Goal: Task Accomplishment & Management: Use online tool/utility

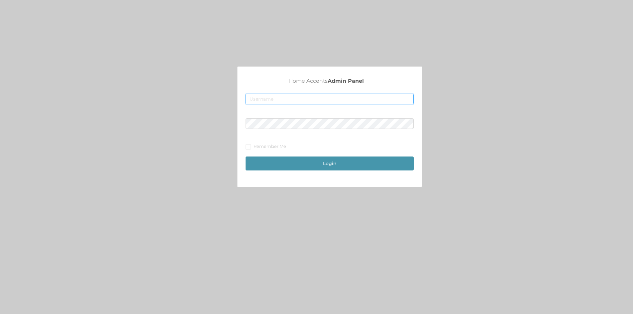
click at [316, 97] on input "text" at bounding box center [329, 99] width 168 height 11
type input "[EMAIL_ADDRESS][DOMAIN_NAME]"
click at [245, 156] on button "Login" at bounding box center [329, 163] width 168 height 14
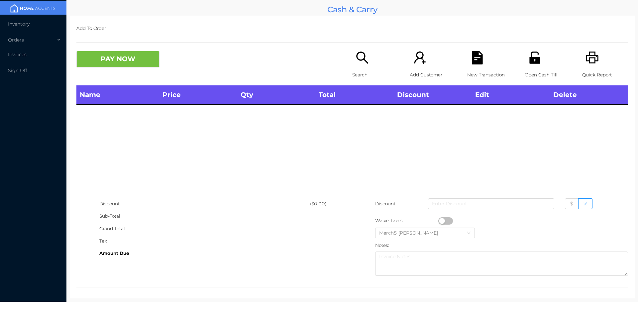
click at [356, 54] on icon "icon: search" at bounding box center [362, 57] width 12 height 12
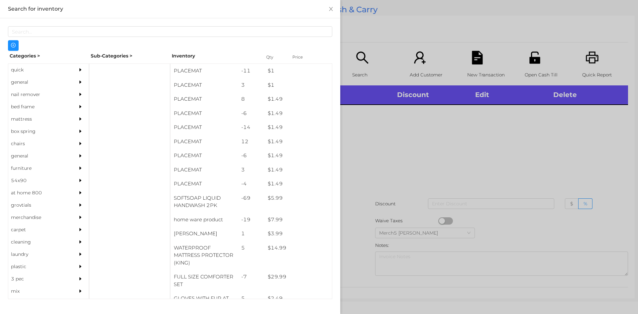
click at [23, 83] on div "general" at bounding box center [38, 82] width 60 height 12
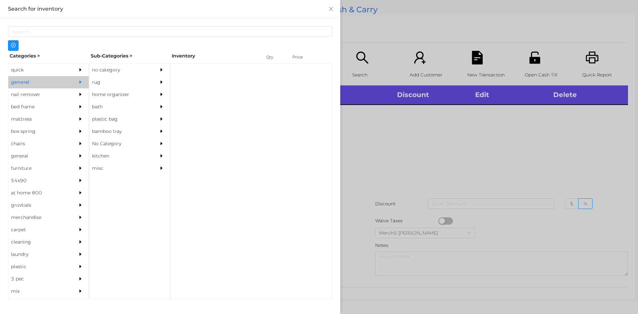
click at [111, 66] on div "no category" at bounding box center [119, 70] width 60 height 12
click at [160, 68] on icon "icon: caret-right" at bounding box center [161, 69] width 5 height 5
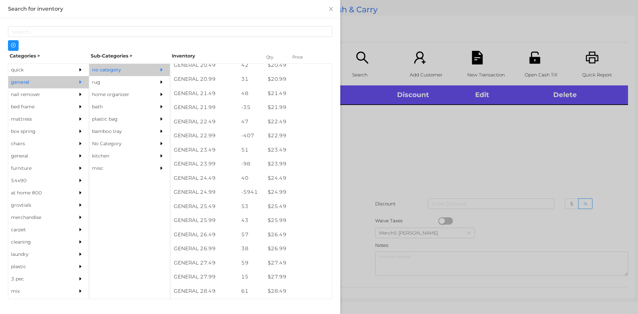
scroll to position [731, 0]
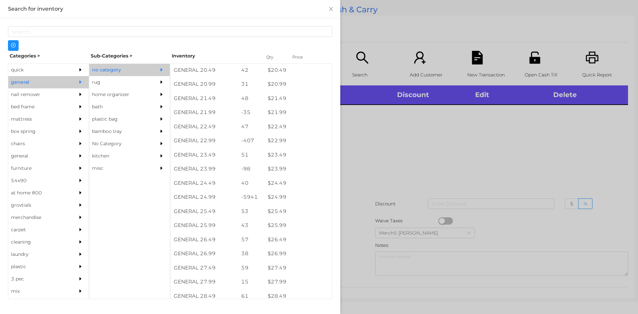
click at [411, 119] on div at bounding box center [319, 157] width 638 height 314
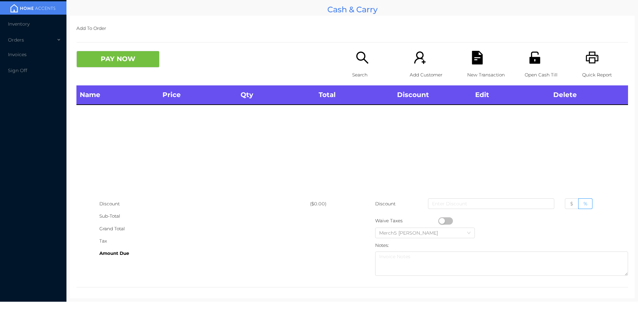
click at [360, 62] on icon "icon: search" at bounding box center [362, 58] width 14 height 14
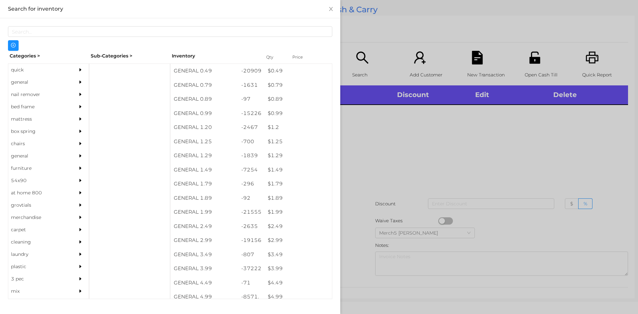
click at [75, 78] on div at bounding box center [81, 82] width 13 height 12
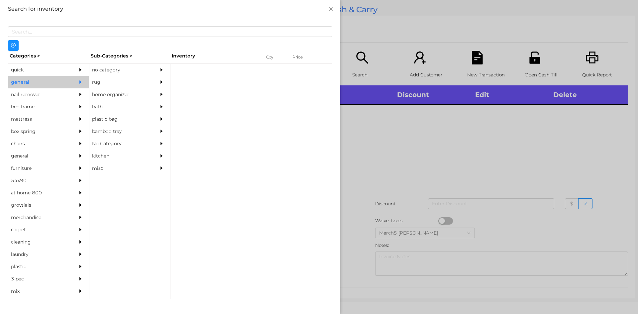
click at [119, 68] on div "no category" at bounding box center [119, 70] width 60 height 12
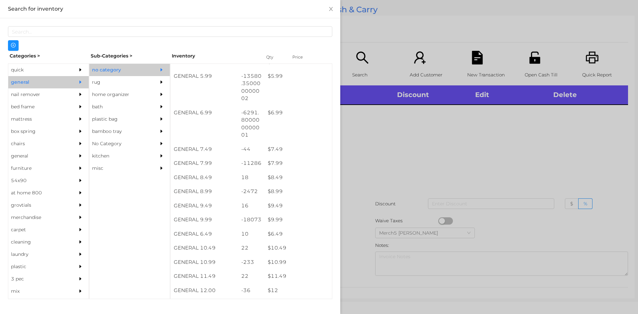
scroll to position [332, 0]
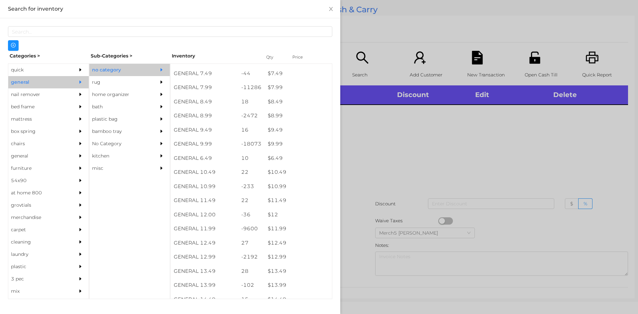
click at [459, 151] on div at bounding box center [319, 157] width 638 height 314
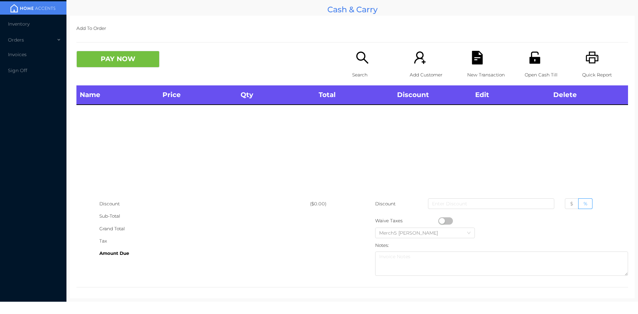
click at [537, 65] on div "Open Cash Till" at bounding box center [547, 68] width 46 height 35
click at [366, 64] on icon "icon: search" at bounding box center [362, 58] width 14 height 14
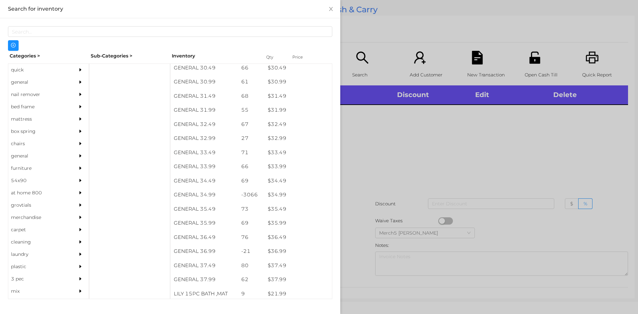
scroll to position [1031, 0]
click at [81, 72] on div at bounding box center [81, 70] width 13 height 12
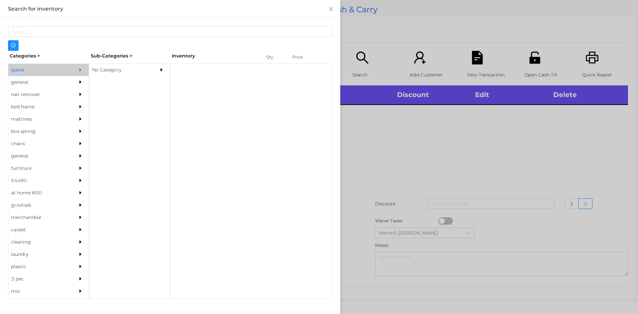
click at [138, 67] on div "No Category" at bounding box center [119, 70] width 60 height 12
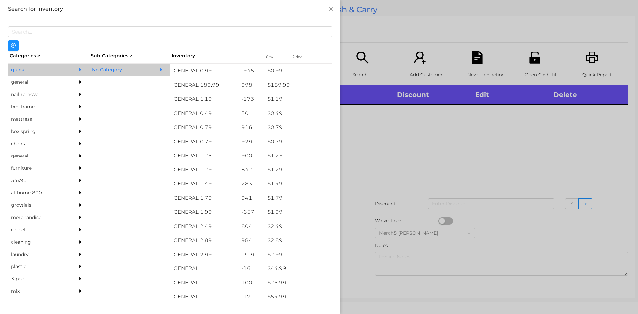
click at [394, 165] on div at bounding box center [319, 157] width 638 height 314
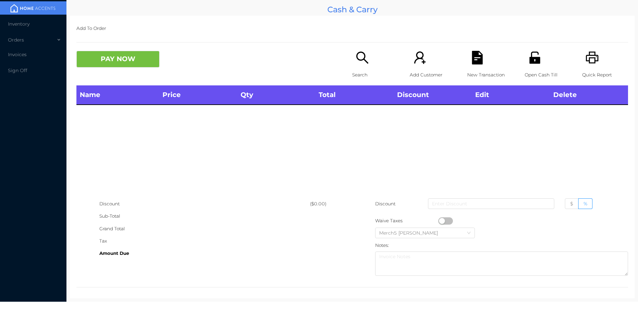
click at [357, 62] on icon "icon: search" at bounding box center [362, 58] width 14 height 14
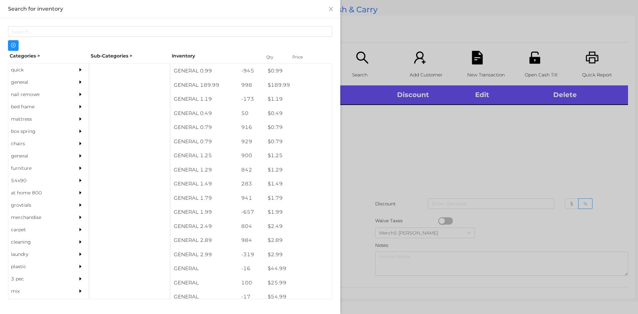
click at [78, 83] on icon "icon: caret-right" at bounding box center [80, 82] width 5 height 5
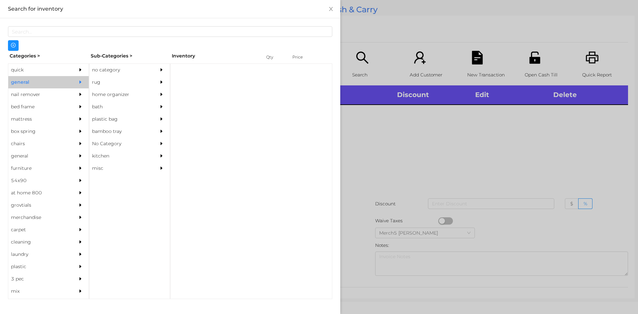
drag, startPoint x: 137, startPoint y: 67, endPoint x: 217, endPoint y: 113, distance: 92.2
click at [137, 68] on div "no category" at bounding box center [119, 70] width 60 height 12
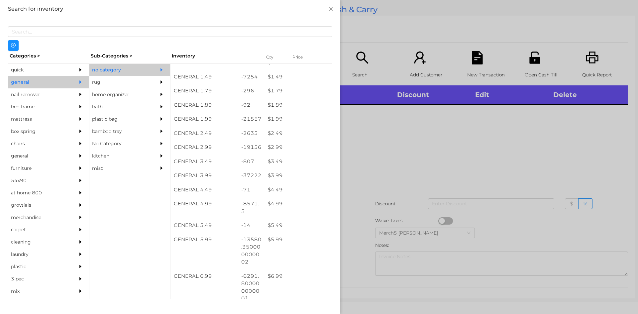
scroll to position [133, 0]
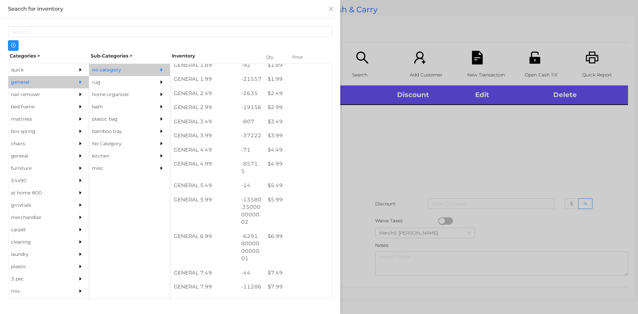
click at [432, 136] on div at bounding box center [319, 157] width 638 height 314
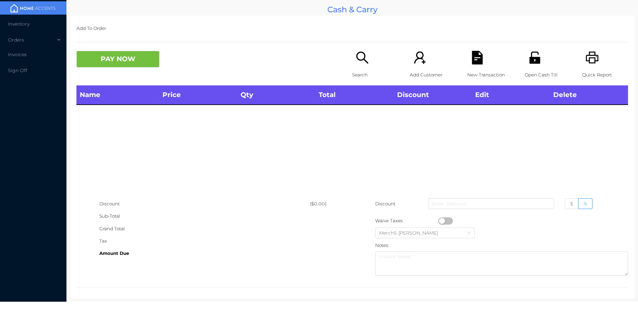
click at [365, 63] on icon "icon: search" at bounding box center [362, 57] width 12 height 12
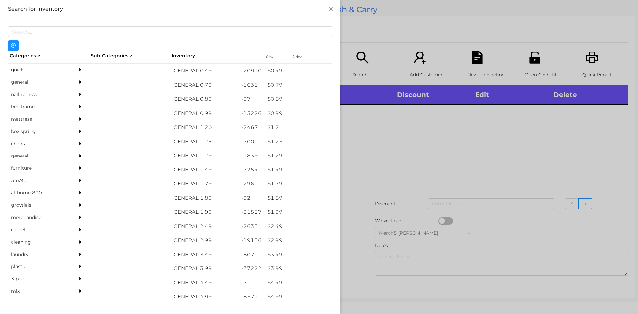
click at [75, 86] on div at bounding box center [81, 82] width 13 height 12
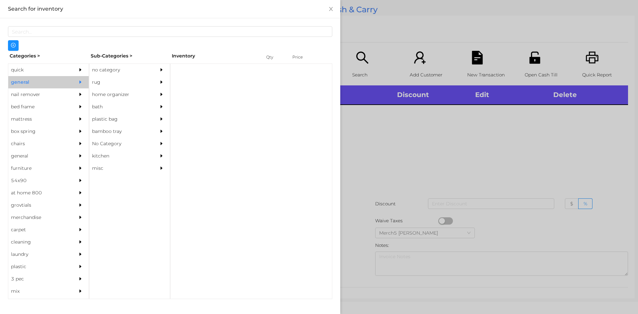
click at [129, 72] on div "no category" at bounding box center [119, 70] width 60 height 12
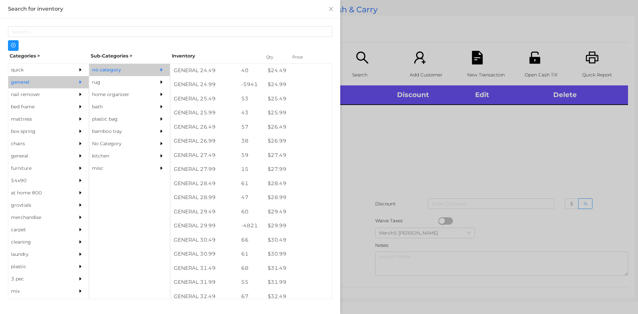
scroll to position [840, 0]
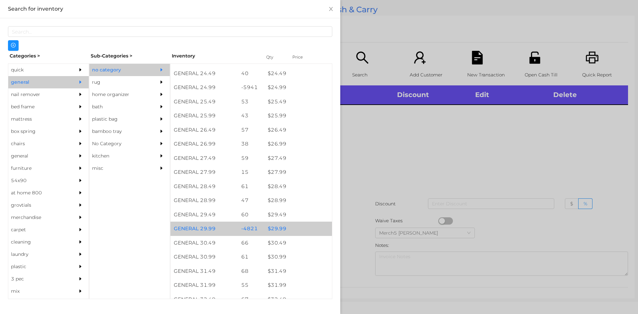
click at [304, 228] on div "$ 29.99" at bounding box center [297, 229] width 67 height 14
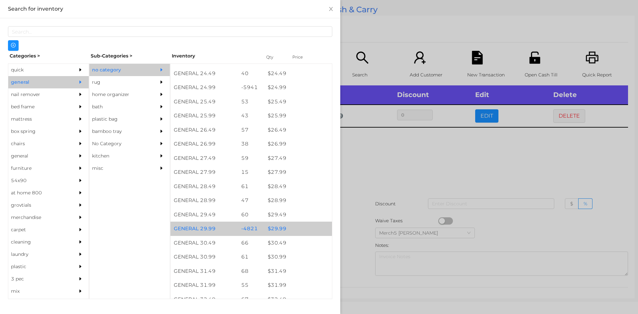
click at [306, 230] on div "$ 29.99" at bounding box center [297, 229] width 67 height 14
click at [308, 228] on div "$ 29.99" at bounding box center [297, 229] width 67 height 14
click at [309, 230] on div "$ 29.99" at bounding box center [297, 229] width 67 height 14
click at [307, 228] on div "$ 29.99" at bounding box center [297, 229] width 67 height 14
click at [311, 230] on div "$ 29.99" at bounding box center [297, 229] width 67 height 14
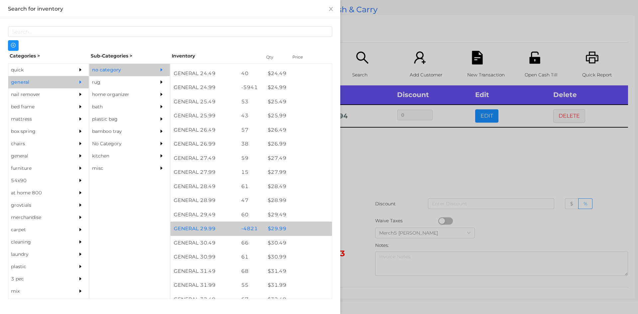
click at [310, 230] on div "$ 29.99" at bounding box center [297, 229] width 67 height 14
click at [309, 230] on div "$ 29.99" at bounding box center [297, 229] width 67 height 14
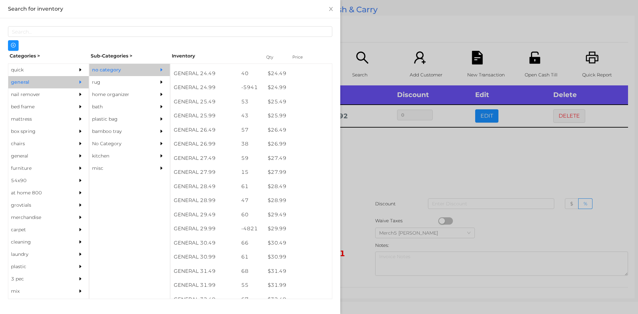
click at [435, 149] on div at bounding box center [319, 157] width 638 height 314
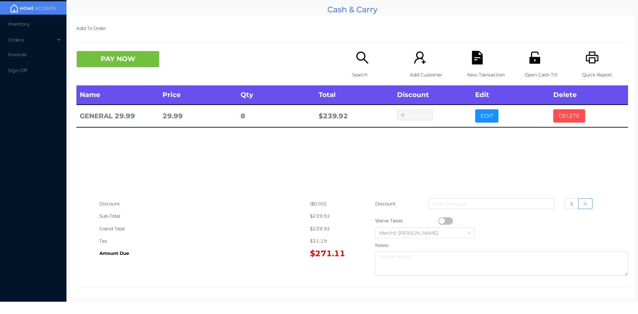
click at [565, 119] on button "DELETE" at bounding box center [569, 115] width 32 height 13
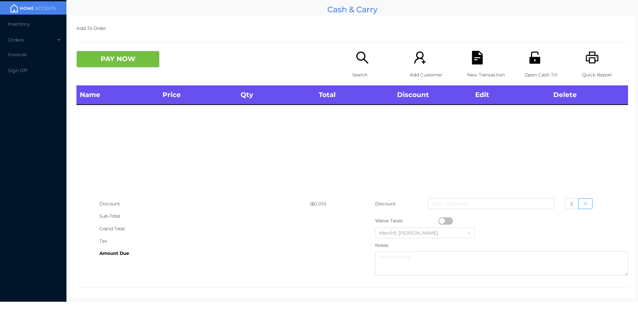
click at [357, 61] on icon "icon: search" at bounding box center [362, 58] width 14 height 14
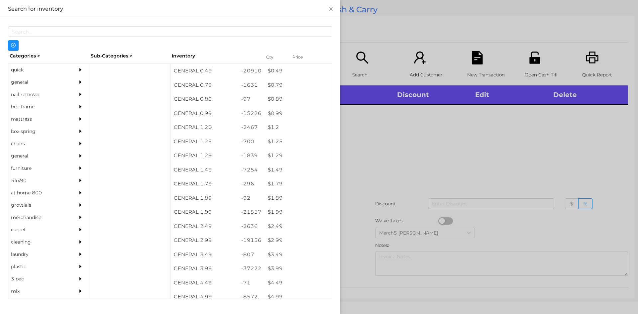
click at [70, 84] on div "general" at bounding box center [48, 82] width 80 height 12
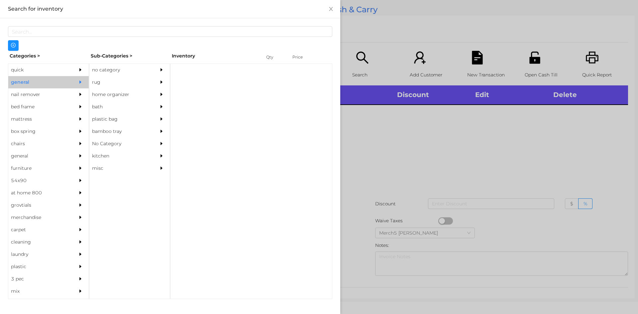
click at [121, 68] on div "no category" at bounding box center [119, 70] width 60 height 12
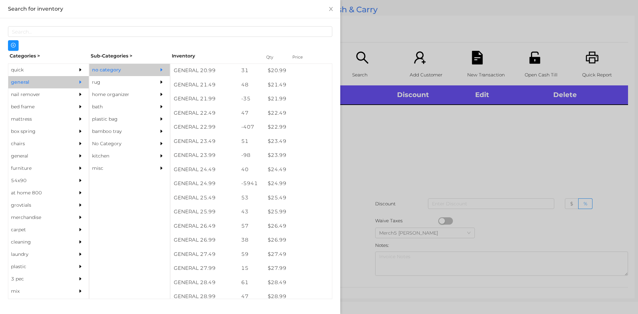
scroll to position [743, 0]
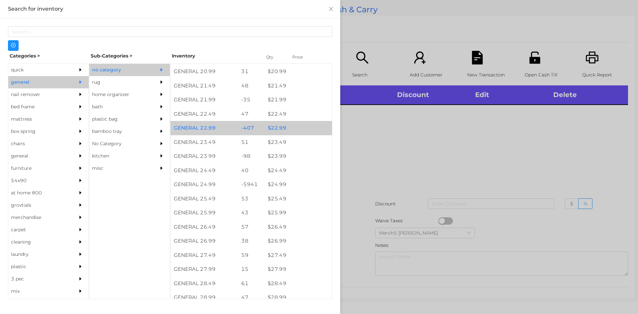
click at [301, 130] on div "$ 22.99" at bounding box center [297, 128] width 67 height 14
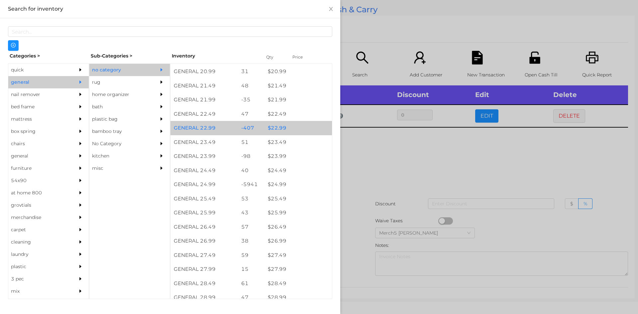
click at [303, 133] on div "$ 22.99" at bounding box center [297, 128] width 67 height 14
click at [305, 133] on div "$ 22.99" at bounding box center [297, 128] width 67 height 14
click at [310, 131] on div "$ 22.99" at bounding box center [297, 128] width 67 height 14
click at [311, 132] on div "$ 22.99" at bounding box center [297, 128] width 67 height 14
click at [314, 132] on div "$ 22.99" at bounding box center [297, 128] width 67 height 14
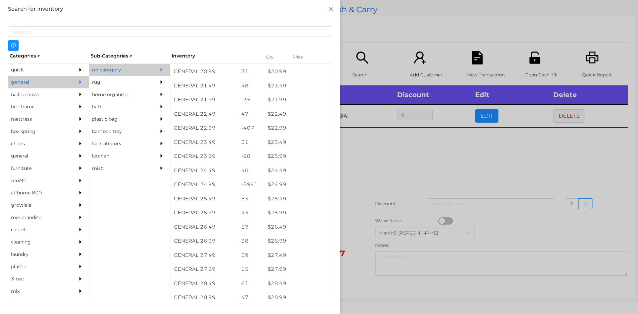
click at [439, 151] on div at bounding box center [319, 157] width 638 height 314
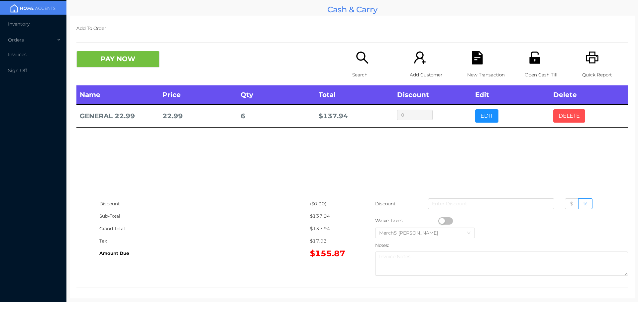
click at [572, 117] on button "DELETE" at bounding box center [569, 115] width 32 height 13
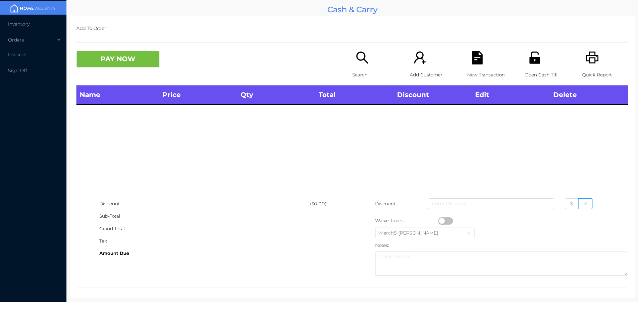
click at [360, 64] on icon "icon: search" at bounding box center [362, 58] width 14 height 14
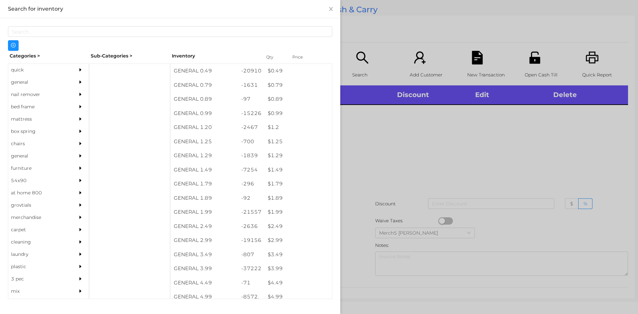
click at [66, 80] on div "general" at bounding box center [48, 82] width 80 height 12
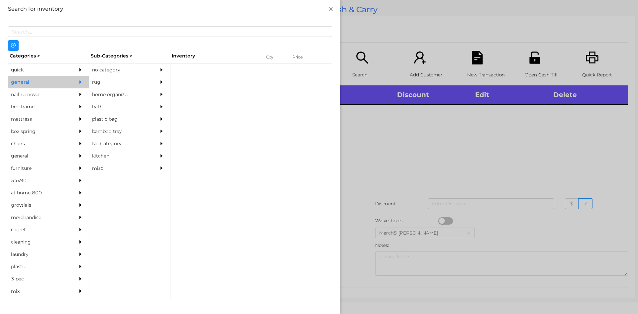
click at [122, 68] on div "no category" at bounding box center [119, 70] width 60 height 12
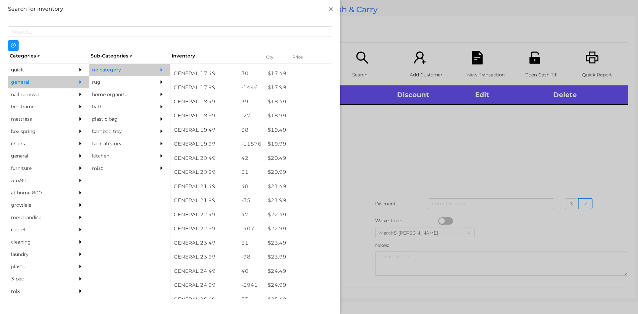
scroll to position [642, 0]
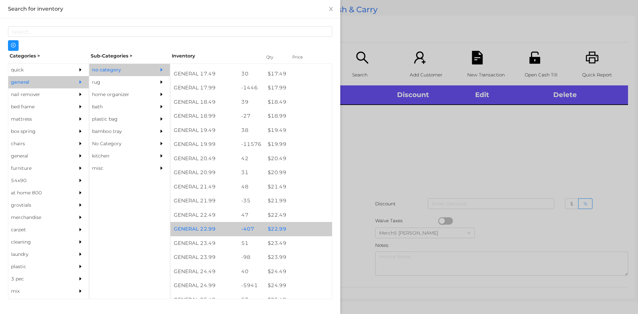
click at [290, 229] on div "$ 22.99" at bounding box center [297, 229] width 67 height 14
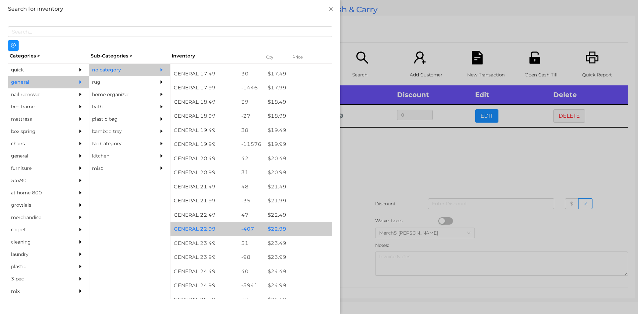
click at [291, 229] on div "$ 22.99" at bounding box center [297, 229] width 67 height 14
click at [289, 232] on div "$ 22.99" at bounding box center [297, 229] width 67 height 14
click at [289, 231] on div "$ 22.99" at bounding box center [297, 229] width 67 height 14
click at [289, 230] on div "$ 22.99" at bounding box center [297, 229] width 67 height 14
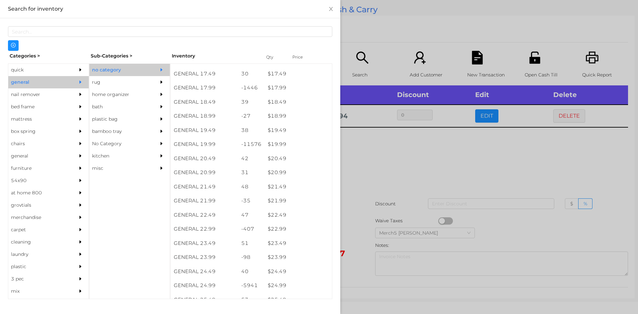
click at [423, 168] on div at bounding box center [319, 157] width 638 height 314
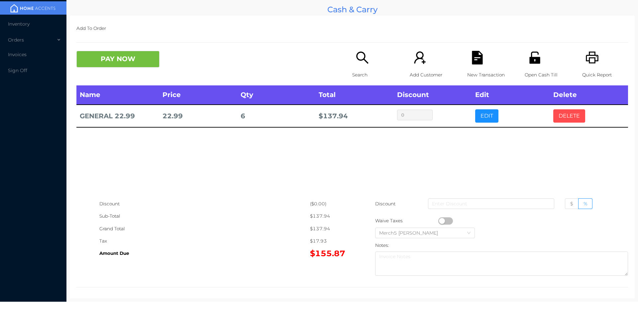
click at [569, 120] on button "DELETE" at bounding box center [569, 115] width 32 height 13
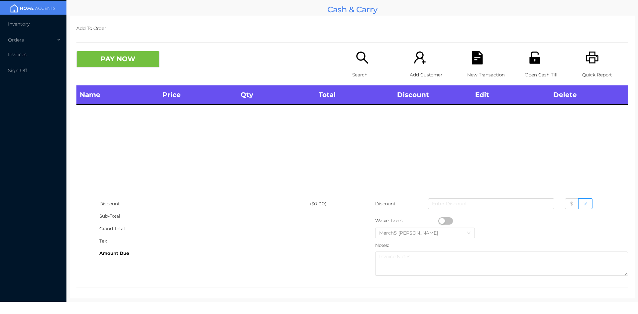
click at [356, 66] on div "Search" at bounding box center [375, 68] width 46 height 35
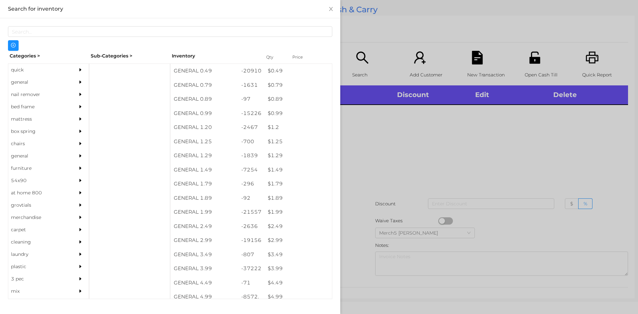
click at [44, 83] on div "general" at bounding box center [38, 82] width 60 height 12
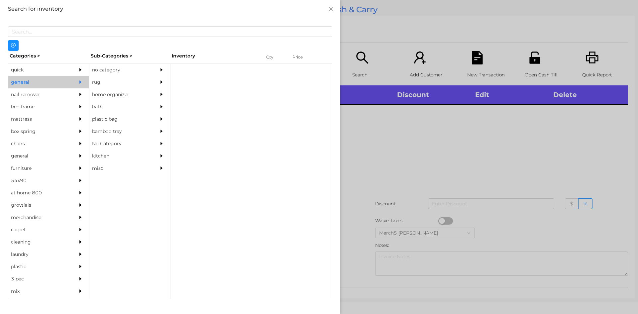
click at [164, 70] on div at bounding box center [162, 70] width 13 height 12
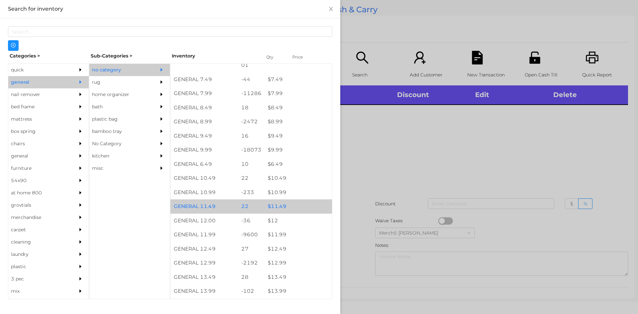
scroll to position [432, 0]
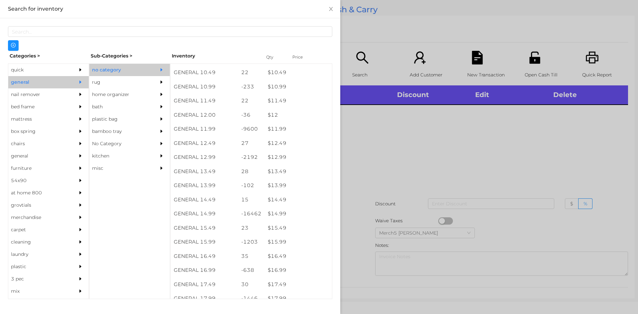
click at [411, 142] on div at bounding box center [319, 157] width 638 height 314
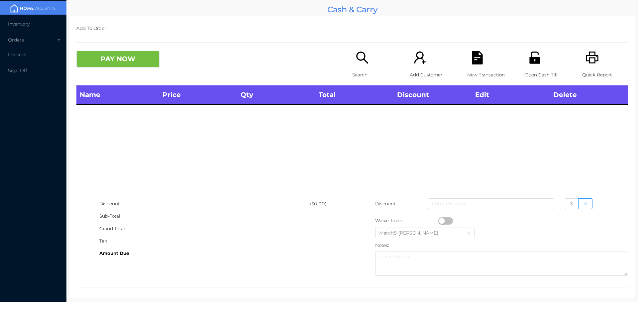
click at [356, 54] on icon "icon: search" at bounding box center [362, 57] width 12 height 12
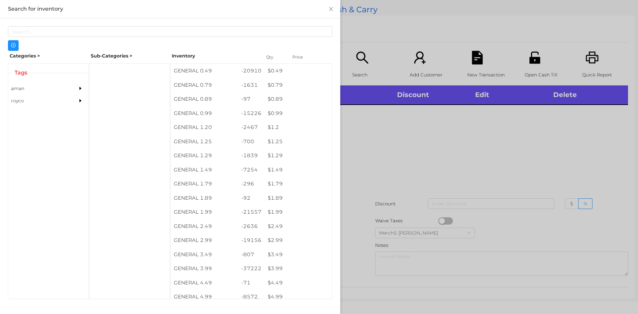
click at [69, 84] on div "aman" at bounding box center [48, 88] width 80 height 12
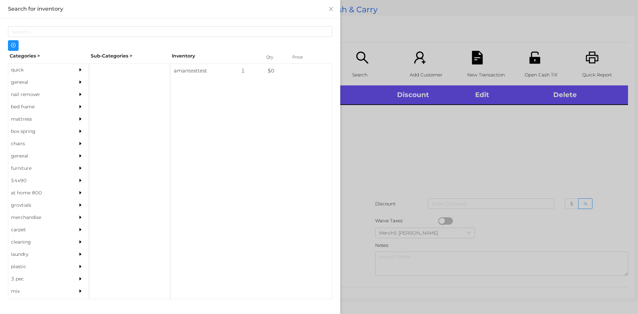
click at [78, 84] on icon "icon: caret-right" at bounding box center [80, 82] width 5 height 5
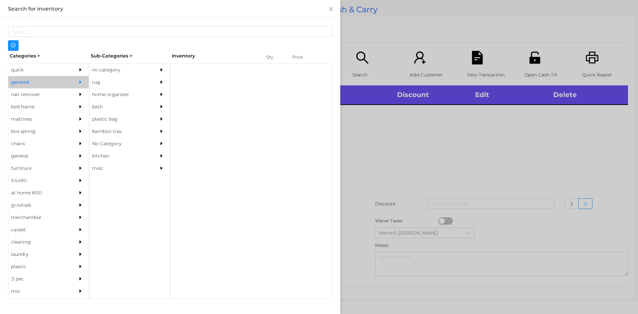
click at [139, 66] on div "no category" at bounding box center [119, 70] width 60 height 12
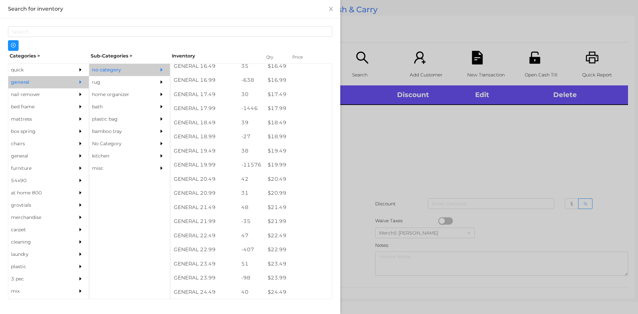
scroll to position [629, 0]
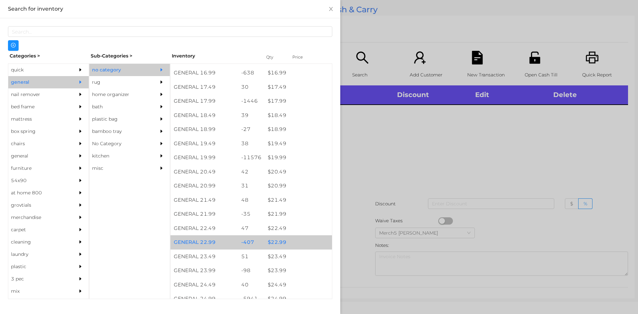
click at [298, 246] on div "$ 22.99" at bounding box center [297, 242] width 67 height 14
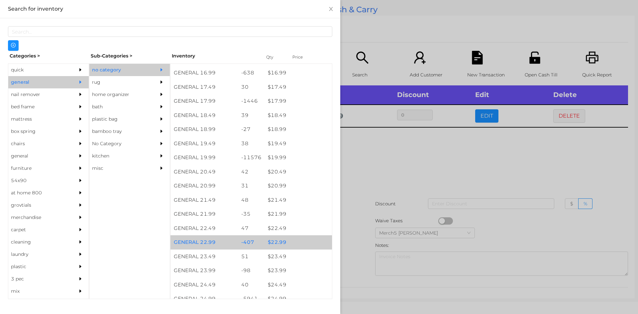
click at [301, 242] on div "$ 22.99" at bounding box center [297, 242] width 67 height 14
click at [304, 242] on div "$ 22.99" at bounding box center [297, 242] width 67 height 14
click at [308, 240] on div "$ 22.99" at bounding box center [297, 242] width 67 height 14
click at [310, 242] on div "$ 22.99" at bounding box center [297, 242] width 67 height 14
click at [313, 244] on div "$ 22.99" at bounding box center [297, 242] width 67 height 14
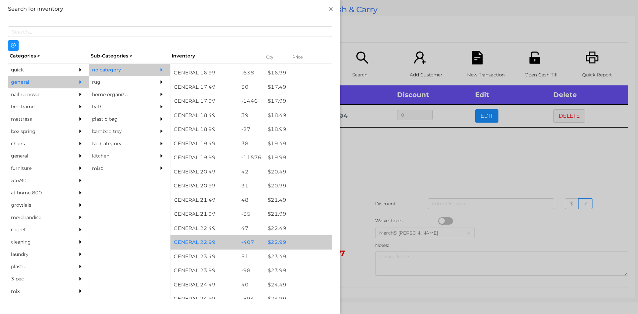
click at [416, 161] on div at bounding box center [319, 157] width 638 height 314
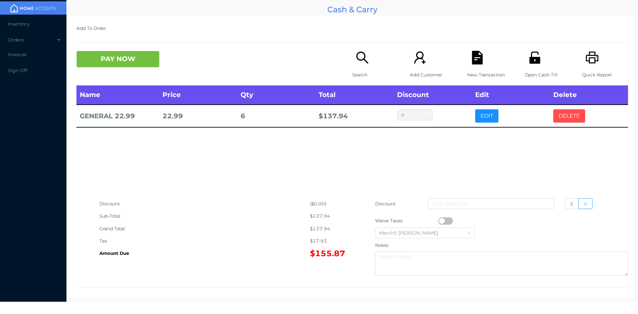
click at [564, 118] on button "DELETE" at bounding box center [569, 115] width 32 height 13
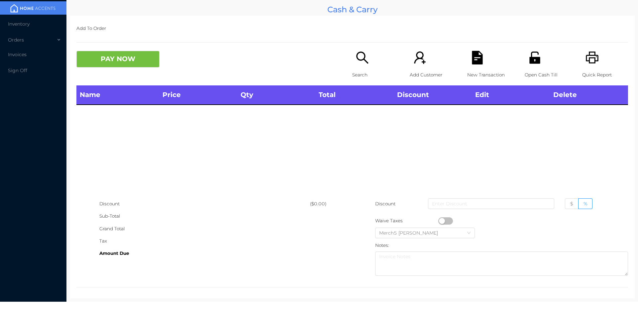
click at [365, 69] on p "Search" at bounding box center [375, 75] width 46 height 12
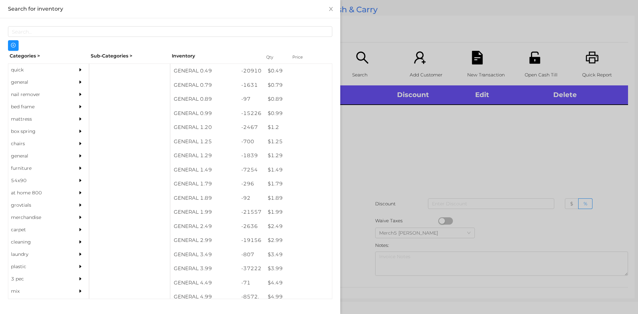
click at [81, 81] on div at bounding box center [81, 82] width 13 height 12
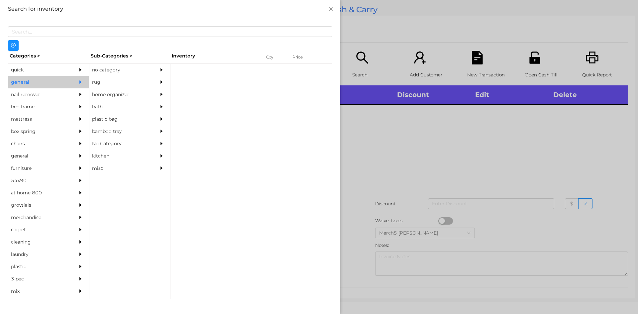
click at [160, 71] on icon "icon: caret-right" at bounding box center [161, 69] width 5 height 5
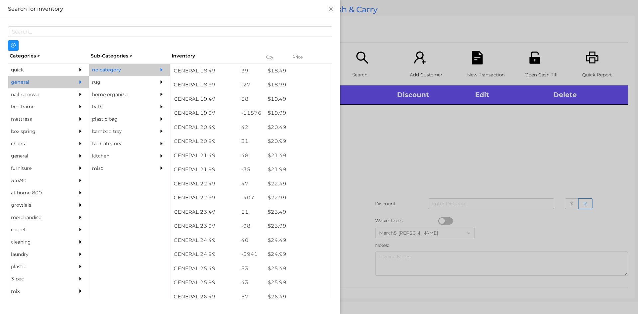
scroll to position [797, 0]
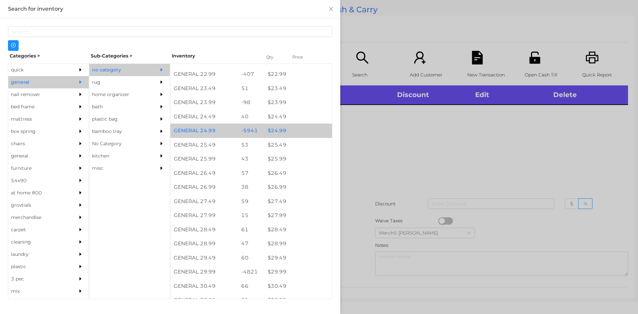
click at [306, 131] on div "$ 24.99" at bounding box center [297, 131] width 67 height 14
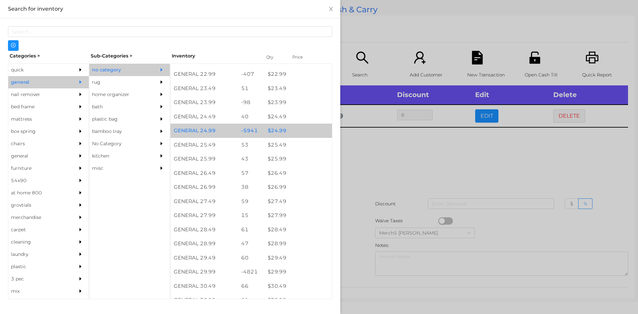
click at [306, 131] on div "$ 24.99" at bounding box center [297, 131] width 67 height 14
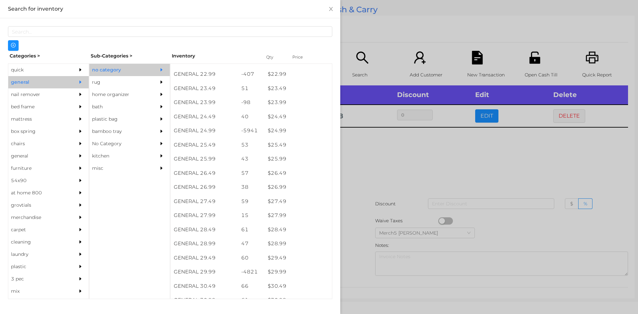
click at [416, 145] on div at bounding box center [319, 157] width 638 height 314
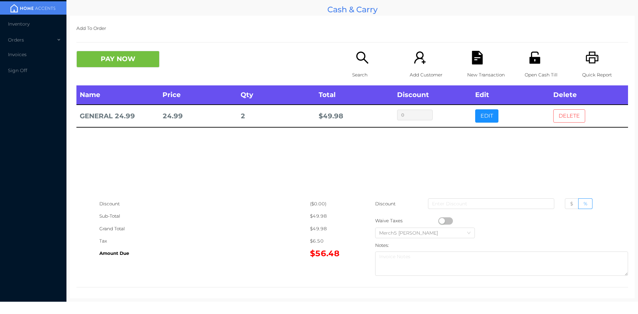
click at [561, 123] on button "DELETE" at bounding box center [569, 115] width 32 height 13
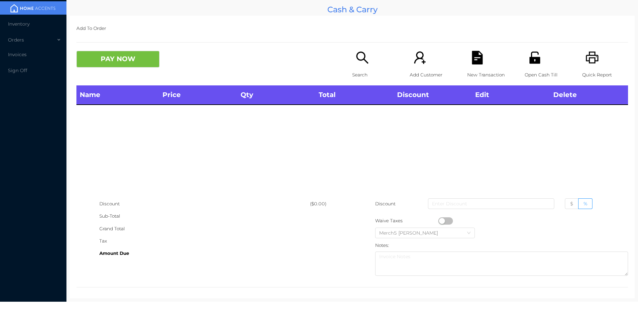
click at [352, 57] on div "Search" at bounding box center [375, 68] width 46 height 35
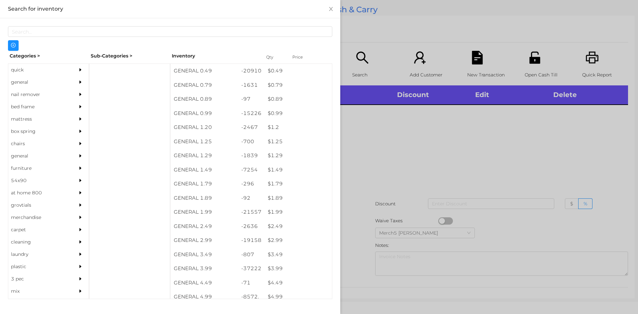
click at [464, 137] on div at bounding box center [319, 157] width 638 height 314
